Goal: Communication & Community: Ask a question

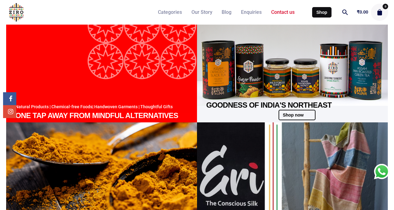
click at [274, 12] on span "Contact us" at bounding box center [282, 12] width 23 height 6
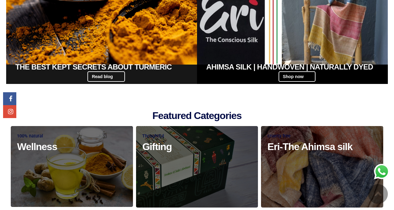
scroll to position [261, 0]
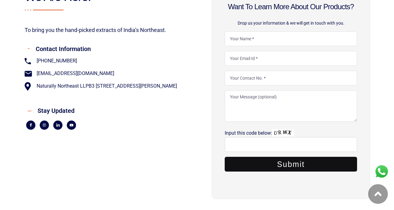
scroll to position [145, 0]
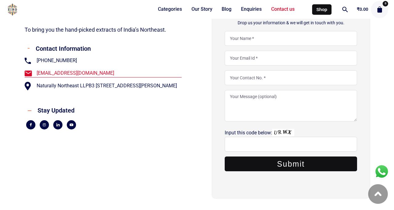
click at [61, 75] on span "[EMAIL_ADDRESS][DOMAIN_NAME]" at bounding box center [74, 73] width 79 height 8
click at [108, 110] on div "Stay Updated" at bounding box center [107, 110] width 147 height 16
copy link "[EMAIL_ADDRESS][DOMAIN_NAME]"
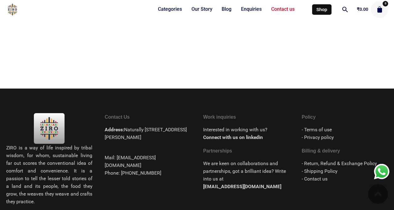
scroll to position [505, 0]
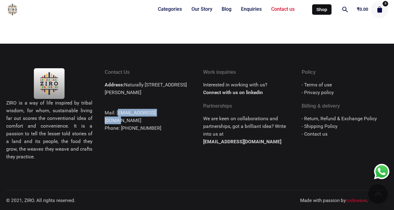
drag, startPoint x: 116, startPoint y: 120, endPoint x: 169, endPoint y: 117, distance: 53.0
click at [169, 117] on div "Address: Naturally Northeast LLP B3 1203, Elita Promenade, JP Nagar 7th Phase, …" at bounding box center [148, 106] width 86 height 51
copy div "[EMAIL_ADDRESS][DOMAIN_NAME]"
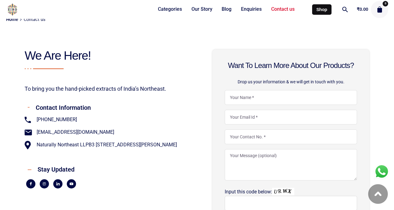
scroll to position [86, 0]
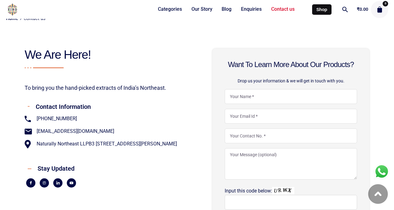
click at [264, 101] on input "Contact form" at bounding box center [291, 96] width 132 height 15
type input "Rohit Raj"
click at [273, 110] on input "Contact form" at bounding box center [291, 116] width 132 height 15
type input "rohit@sanskriti.live"
click at [244, 138] on input "Contact form" at bounding box center [291, 136] width 132 height 15
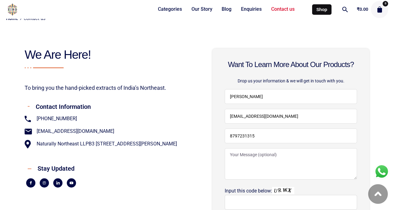
type input "8797231315"
click at [270, 160] on textarea "Contact form" at bounding box center [291, 163] width 132 height 31
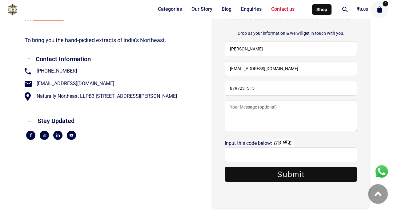
scroll to position [134, 0]
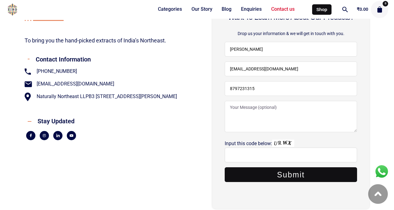
click at [270, 160] on input "Contact form" at bounding box center [291, 155] width 132 height 15
type input "URWX"
click at [274, 119] on textarea "Contact form" at bounding box center [291, 116] width 132 height 31
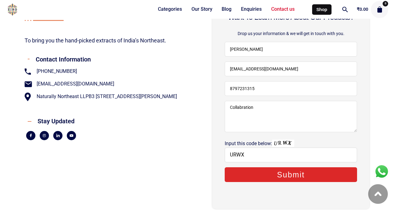
type textarea "Collabration"
click at [297, 177] on input "Submit" at bounding box center [291, 174] width 132 height 15
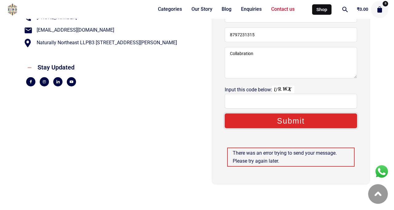
scroll to position [188, 0]
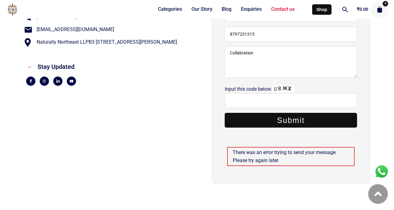
click at [257, 99] on input "Contact form" at bounding box center [291, 100] width 132 height 15
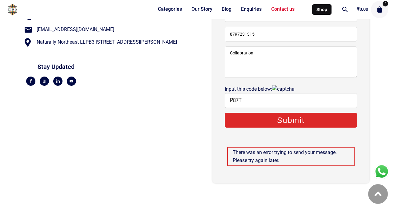
type input "P87T"
click at [282, 118] on input "Submit" at bounding box center [291, 120] width 132 height 15
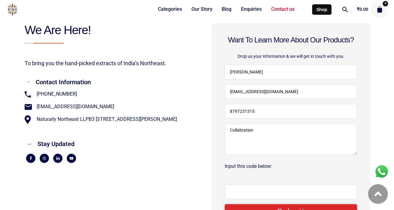
scroll to position [113, 0]
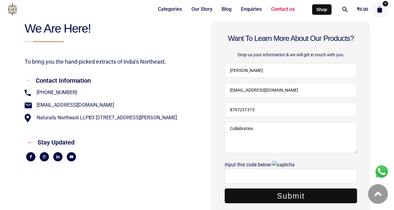
click at [181, 54] on div "To bring you the hand-picked extracts of India’s Northeast." at bounding box center [103, 61] width 157 height 21
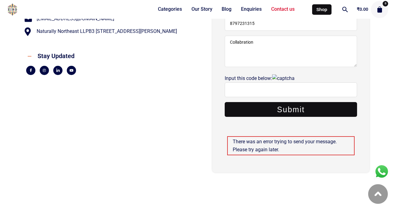
scroll to position [208, 0]
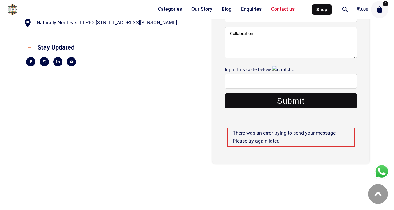
click at [269, 80] on input "Contact form" at bounding box center [291, 81] width 132 height 15
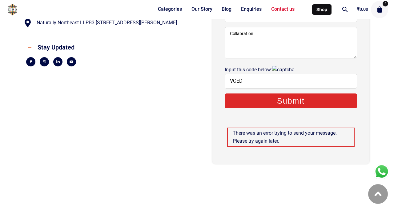
type input "VCED"
click at [289, 99] on input "Submit" at bounding box center [291, 101] width 132 height 15
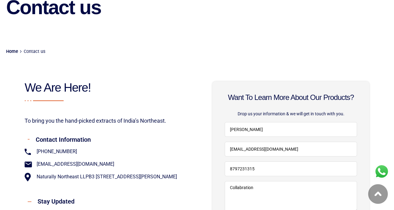
scroll to position [0, 0]
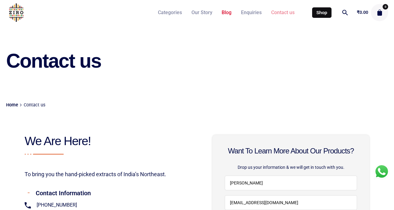
click at [226, 12] on span "Blog" at bounding box center [226, 13] width 10 height 6
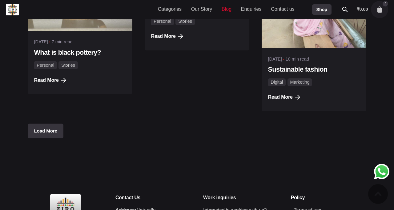
scroll to position [589, 0]
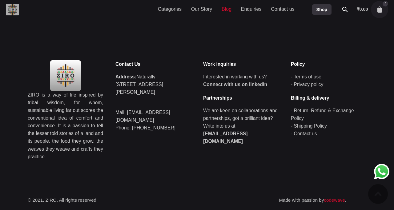
click at [18, 6] on img at bounding box center [12, 10] width 13 height 12
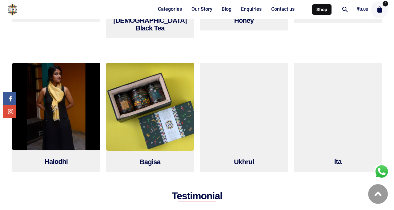
scroll to position [505, 0]
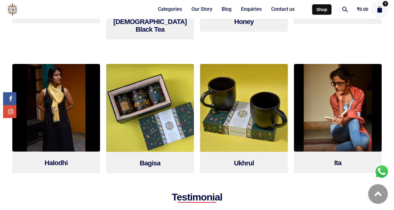
click at [322, 121] on img at bounding box center [338, 108] width 88 height 88
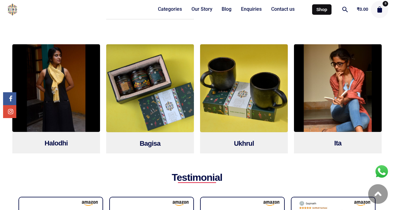
scroll to position [524, 0]
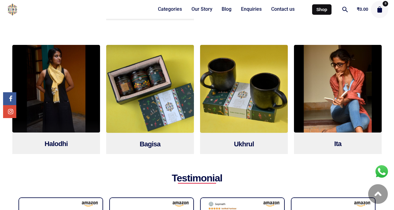
click at [54, 102] on img at bounding box center [56, 89] width 88 height 88
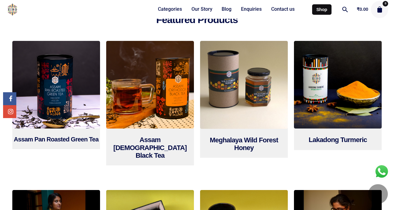
scroll to position [372, 0]
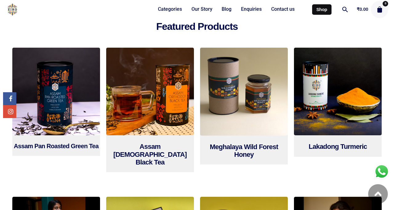
click at [341, 101] on img at bounding box center [338, 92] width 88 height 88
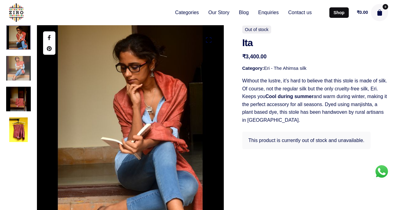
click at [17, 78] on img at bounding box center [18, 68] width 25 height 25
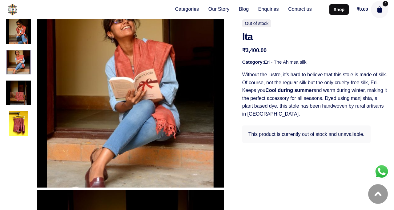
scroll to position [214, 0]
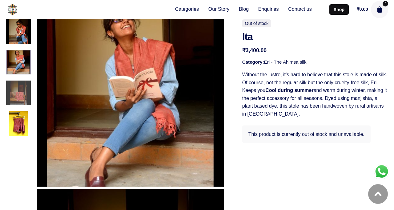
click at [16, 99] on img at bounding box center [18, 92] width 25 height 25
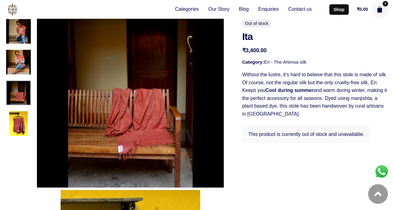
scroll to position [403, 0]
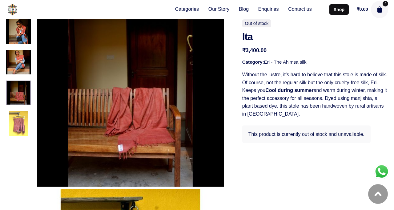
click at [16, 113] on img at bounding box center [18, 123] width 25 height 25
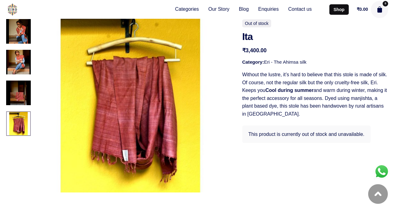
scroll to position [592, 0]
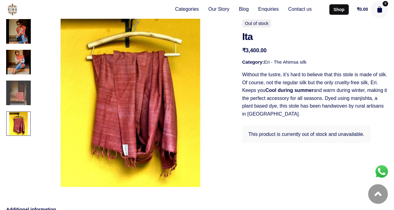
click at [18, 92] on img at bounding box center [18, 92] width 25 height 25
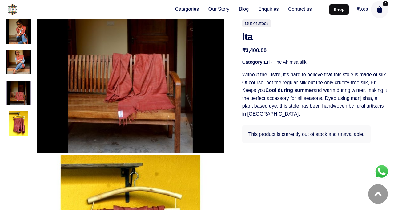
scroll to position [403, 0]
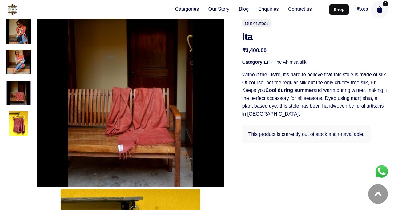
click at [20, 77] on div at bounding box center [18, 77] width 25 height 117
click at [19, 73] on img at bounding box center [18, 62] width 25 height 25
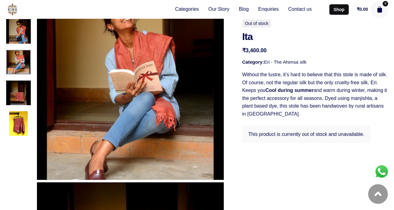
scroll to position [214, 0]
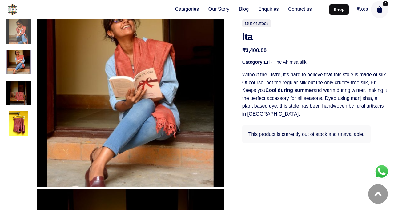
click at [16, 38] on img at bounding box center [18, 31] width 25 height 25
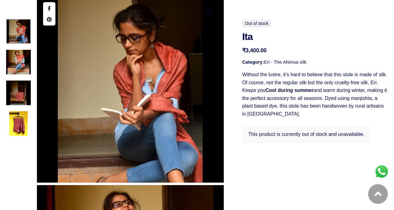
scroll to position [25, 0]
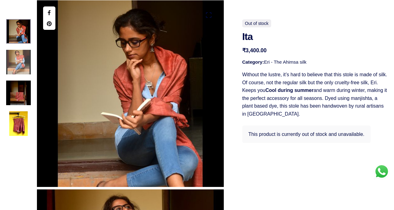
click at [15, 67] on img at bounding box center [18, 62] width 25 height 25
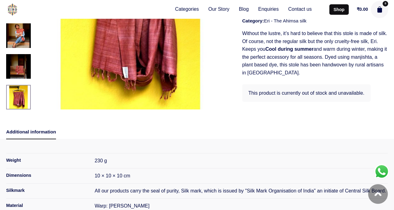
scroll to position [670, 0]
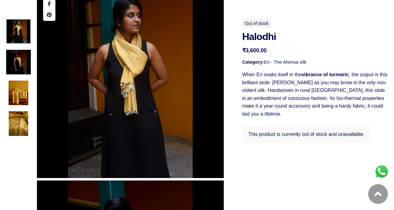
scroll to position [17, 0]
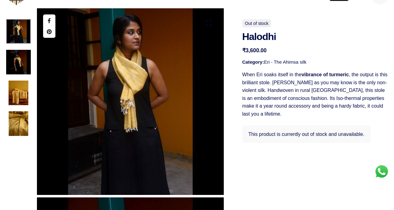
click at [16, 96] on img at bounding box center [18, 92] width 25 height 25
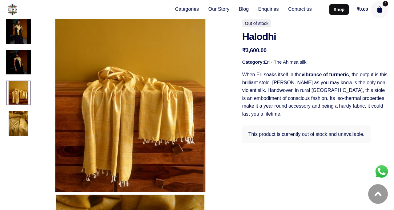
scroll to position [403, 0]
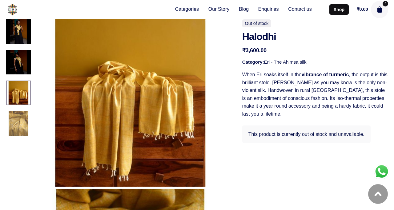
click at [14, 118] on img at bounding box center [18, 123] width 25 height 25
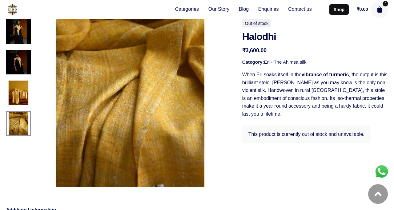
scroll to position [592, 0]
click at [18, 101] on img at bounding box center [18, 92] width 25 height 25
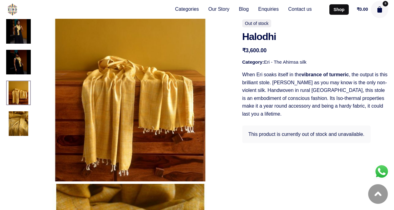
scroll to position [403, 0]
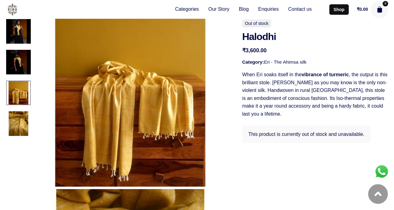
click at [16, 87] on div at bounding box center [18, 92] width 25 height 25
click at [18, 63] on img at bounding box center [18, 62] width 25 height 25
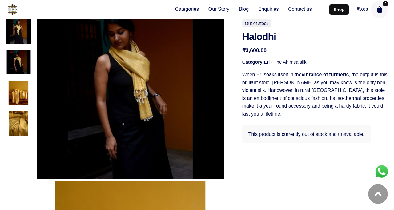
scroll to position [214, 0]
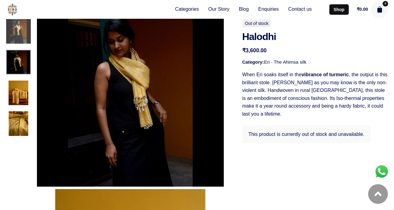
click at [19, 31] on img at bounding box center [18, 31] width 25 height 25
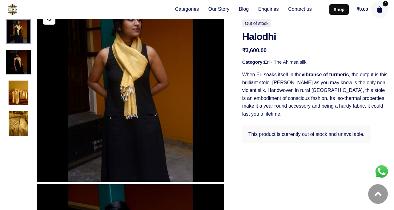
scroll to position [25, 0]
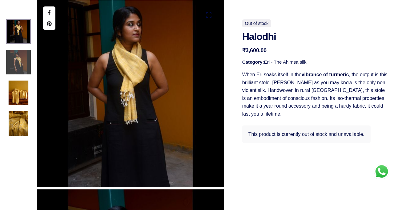
click at [17, 58] on img at bounding box center [18, 62] width 25 height 25
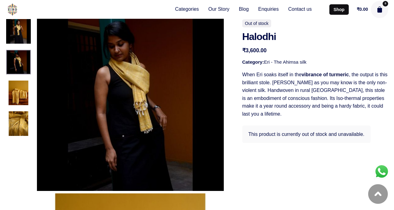
scroll to position [214, 0]
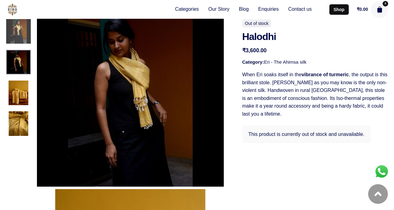
click at [18, 38] on img at bounding box center [18, 31] width 25 height 25
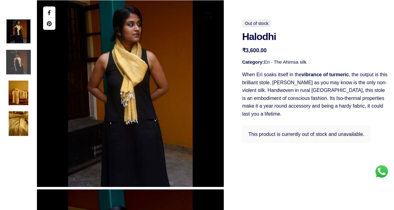
click at [19, 52] on img at bounding box center [18, 62] width 25 height 25
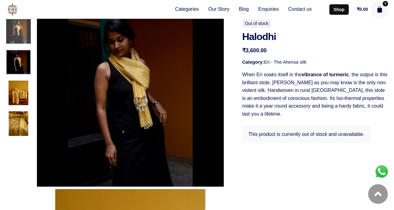
click at [16, 39] on img at bounding box center [18, 31] width 25 height 25
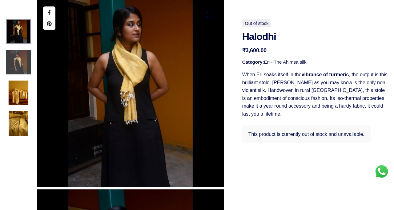
click at [22, 60] on img at bounding box center [18, 62] width 25 height 25
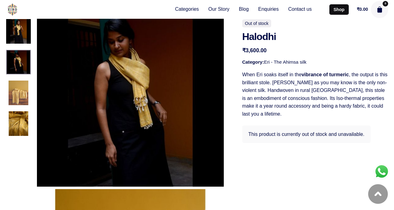
click at [18, 89] on img at bounding box center [18, 92] width 25 height 25
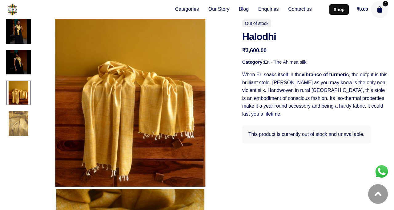
click at [20, 118] on img at bounding box center [18, 123] width 25 height 25
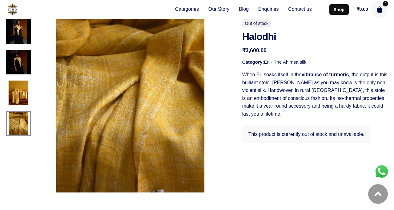
scroll to position [592, 0]
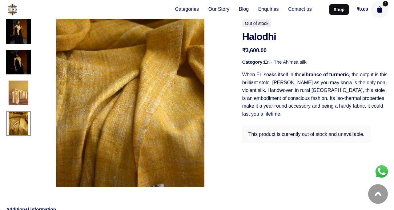
click at [21, 101] on img at bounding box center [18, 92] width 25 height 25
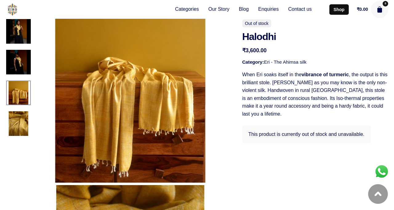
scroll to position [403, 0]
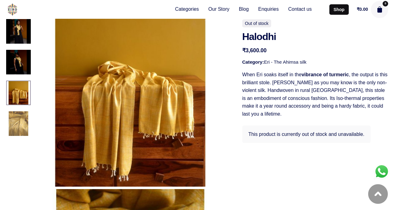
click at [19, 124] on img at bounding box center [18, 123] width 25 height 25
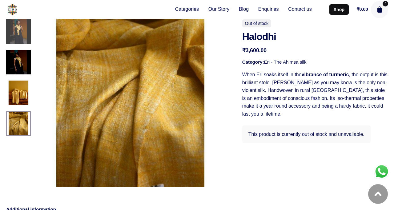
click at [22, 41] on img at bounding box center [18, 31] width 25 height 25
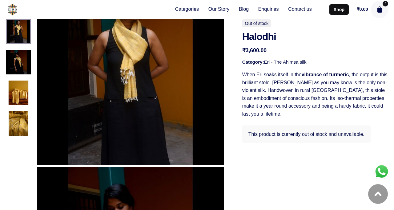
scroll to position [25, 0]
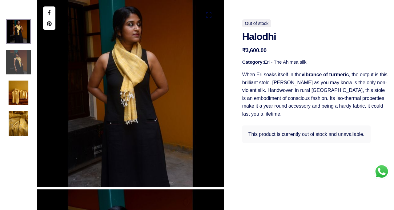
click at [20, 60] on img at bounding box center [18, 62] width 25 height 25
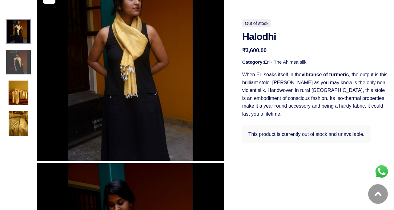
scroll to position [35, 0]
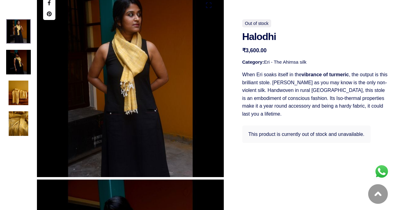
click at [305, 22] on div "Out of stock Halodhi ₹ 3,600.00 Category: Eri - The Ahimsa silk When Eri soaks …" at bounding box center [315, 81] width 146 height 124
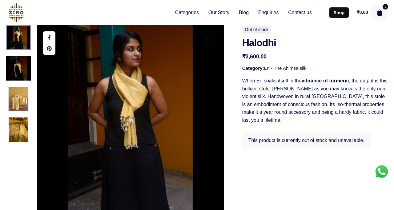
click at [20, 102] on img at bounding box center [18, 99] width 25 height 25
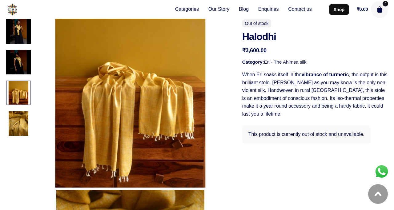
scroll to position [403, 0]
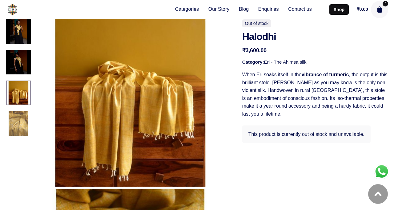
click at [18, 127] on img at bounding box center [18, 123] width 25 height 25
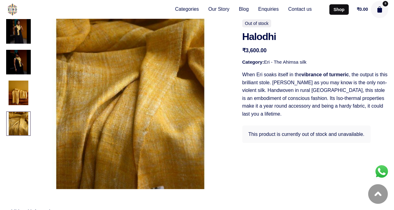
scroll to position [592, 0]
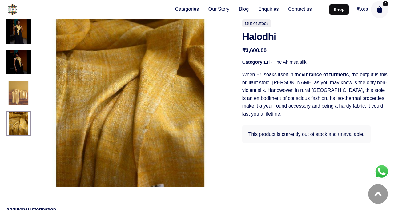
click at [20, 98] on img at bounding box center [18, 92] width 25 height 25
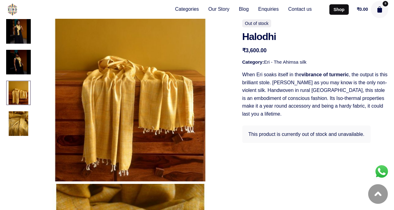
scroll to position [403, 0]
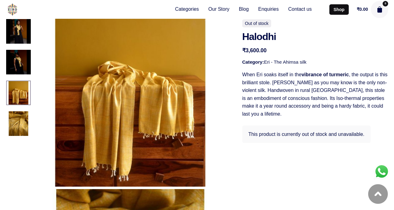
click at [20, 94] on div at bounding box center [18, 92] width 25 height 25
click at [21, 132] on img at bounding box center [18, 123] width 25 height 25
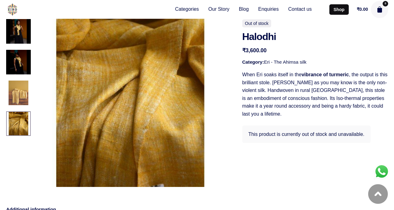
click at [19, 92] on img at bounding box center [18, 92] width 25 height 25
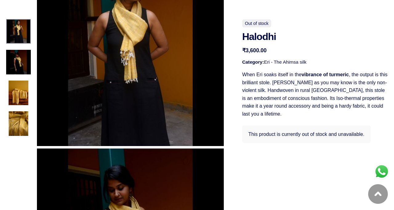
scroll to position [0, 0]
